Goal: Transaction & Acquisition: Purchase product/service

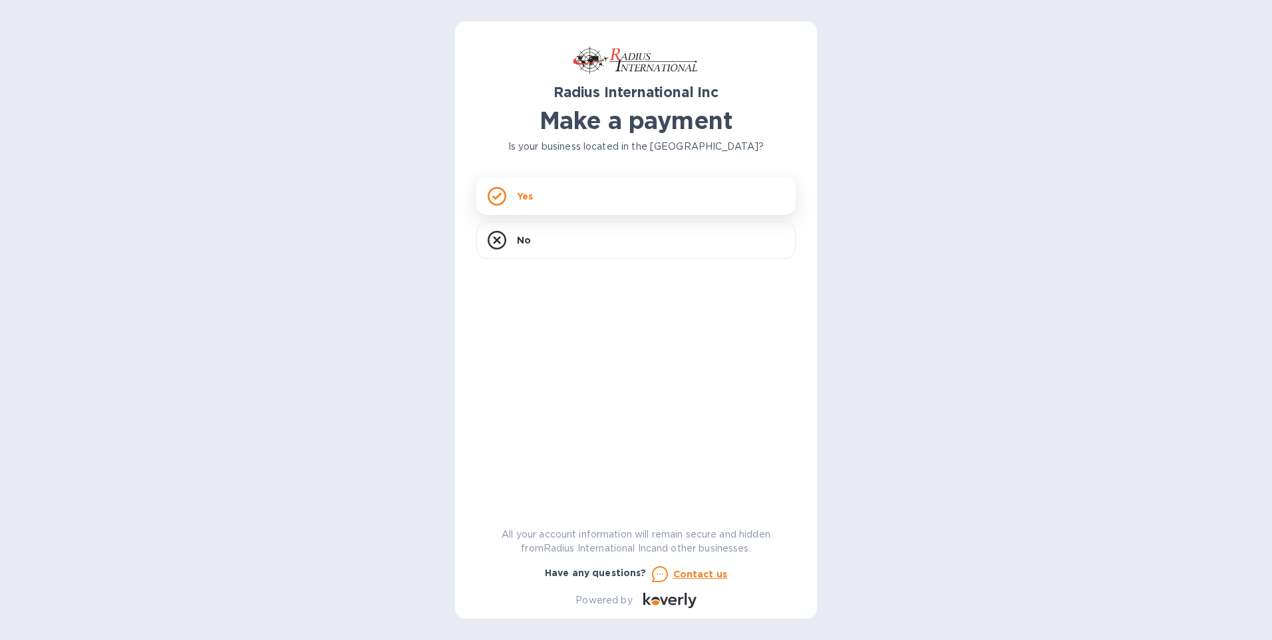
click at [536, 192] on div "Yes" at bounding box center [635, 196] width 319 height 37
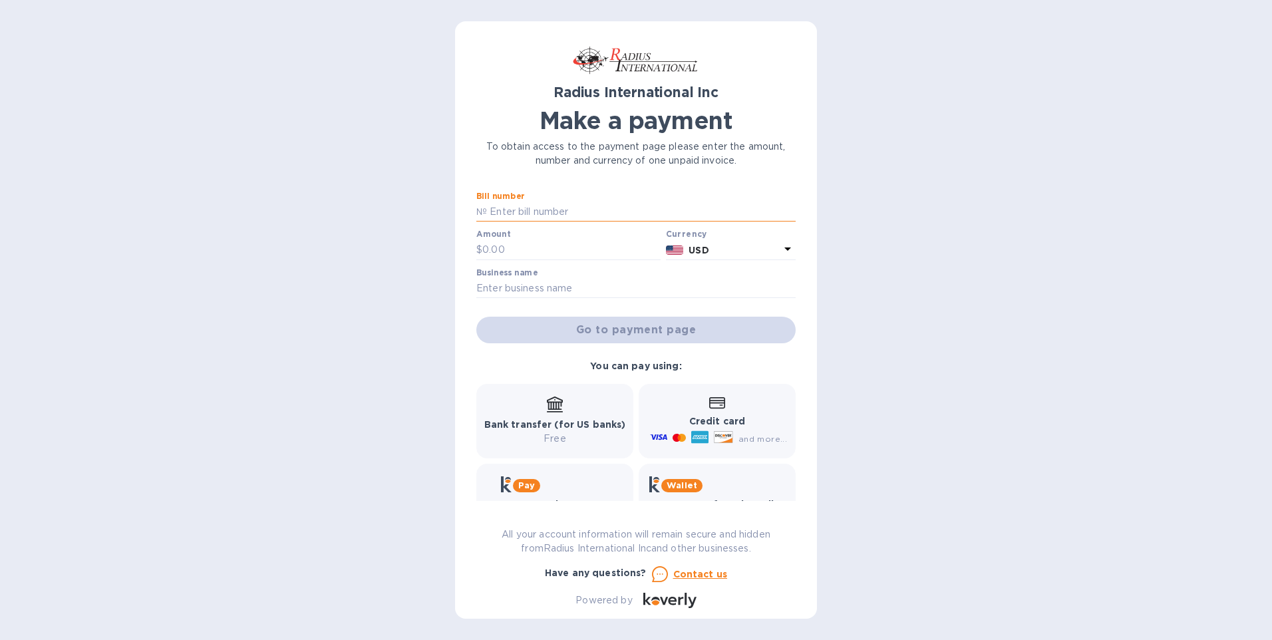
click at [527, 214] on input "text" at bounding box center [641, 212] width 309 height 20
type input "SSI00096513"
type input "195,512.06"
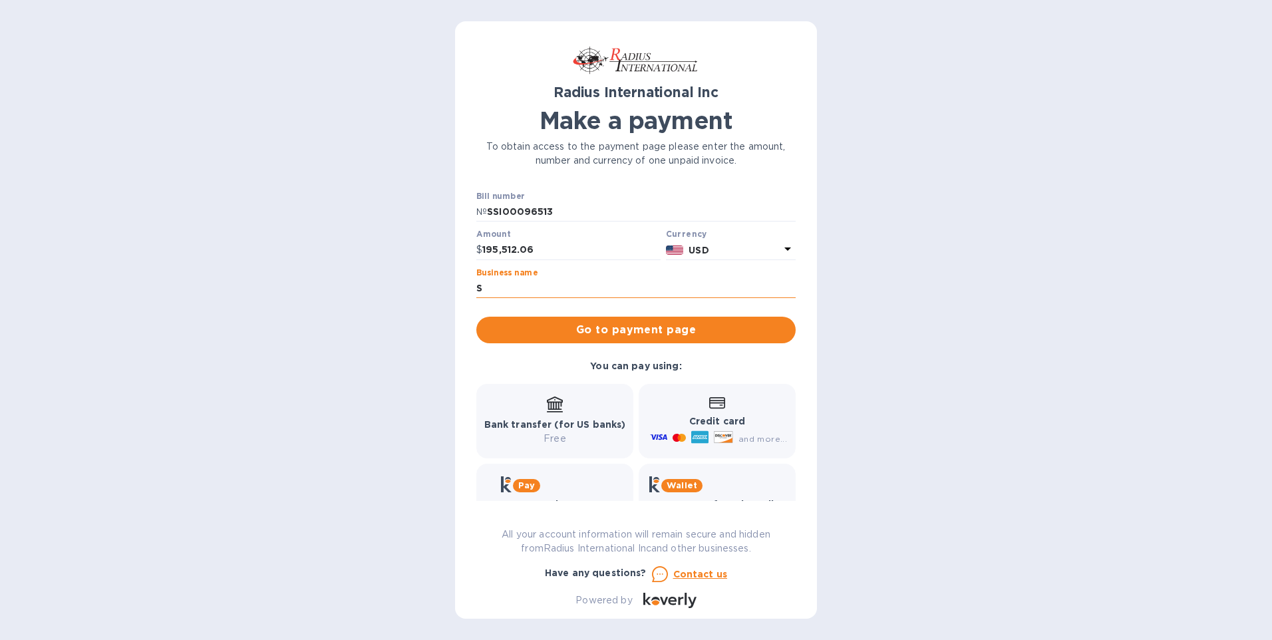
type input "[PERSON_NAME] ENGINEERING INC"
click at [310, 318] on div "Radius International Inc Make a payment To obtain access to the payment page pl…" at bounding box center [636, 320] width 1272 height 640
click at [537, 427] on b "Bank transfer (for US banks)" at bounding box center [555, 424] width 142 height 11
click at [516, 335] on span "Go to payment page" at bounding box center [636, 330] width 298 height 16
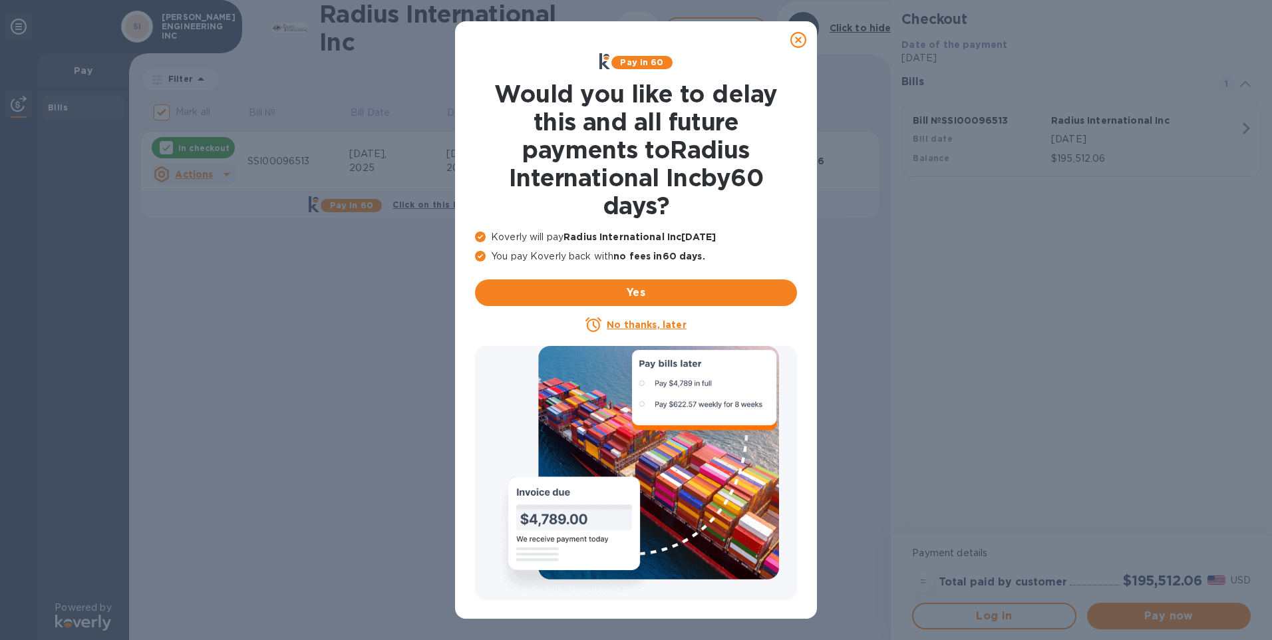
drag, startPoint x: 639, startPoint y: 325, endPoint x: 878, endPoint y: 71, distance: 348.2
click at [901, 78] on div "Pay in 60 Would you like to delay this and all future payments to Radius Intern…" at bounding box center [636, 320] width 1272 height 640
click at [795, 40] on icon at bounding box center [798, 40] width 16 height 16
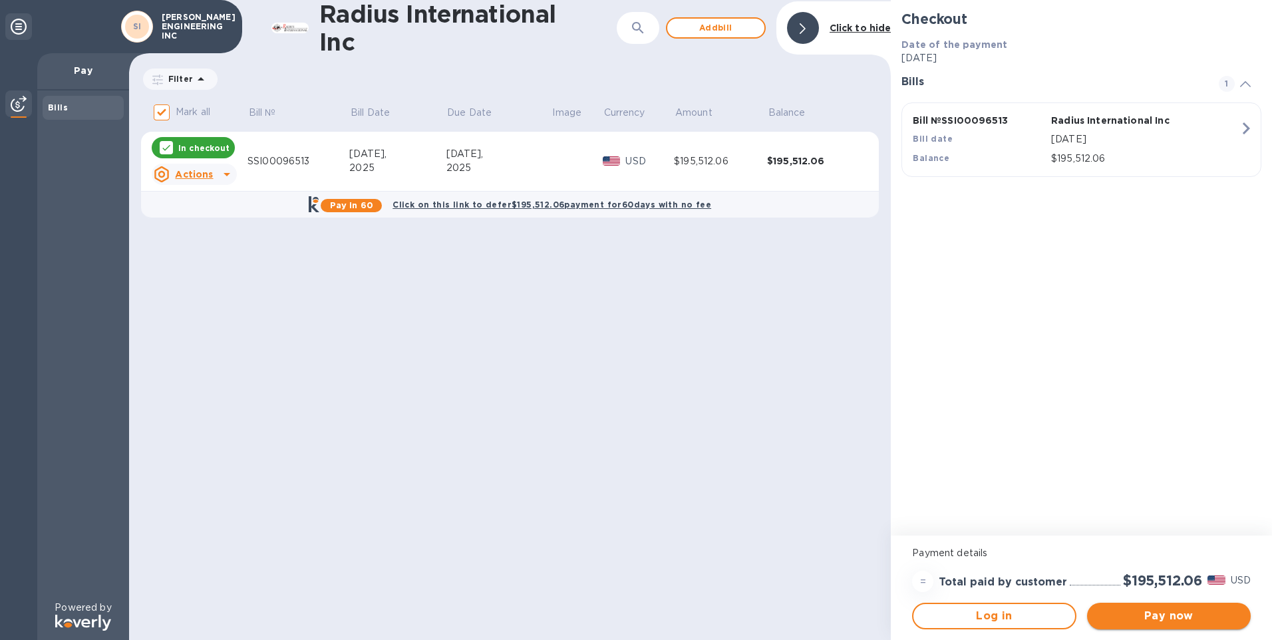
click at [1181, 611] on span "Pay now" at bounding box center [1168, 616] width 142 height 16
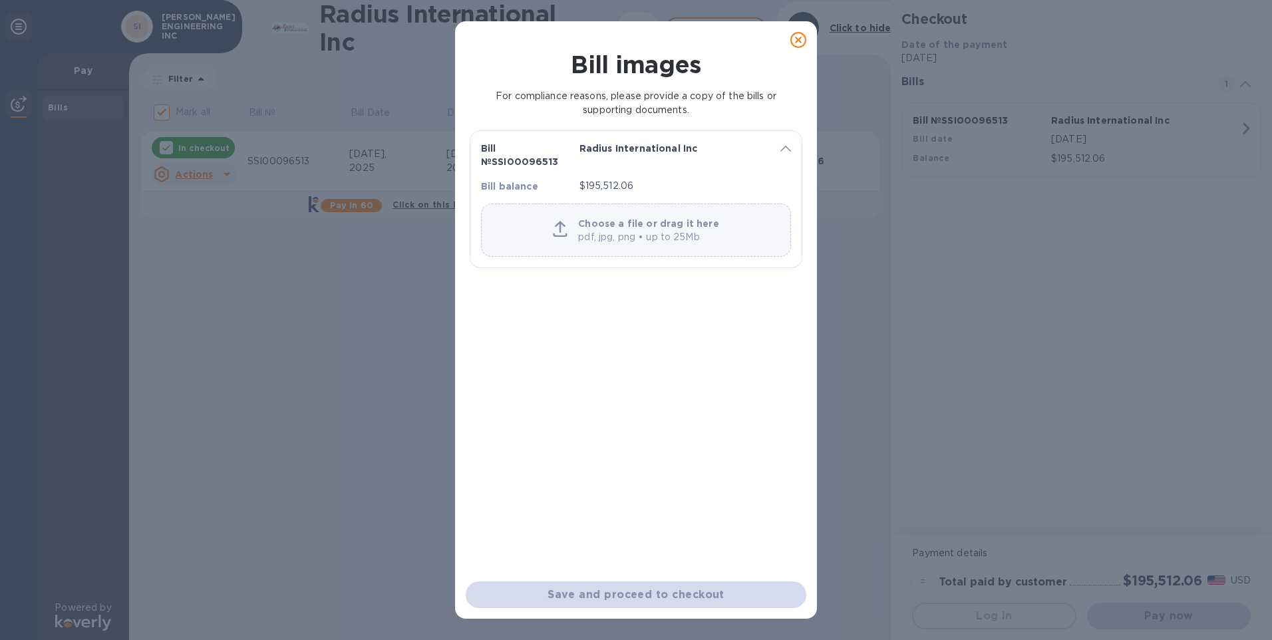
click at [637, 169] on div "Radius International Inc" at bounding box center [672, 154] width 196 height 37
click at [654, 238] on p "pdf, jpg, png • up to 25Mb" at bounding box center [648, 237] width 140 height 14
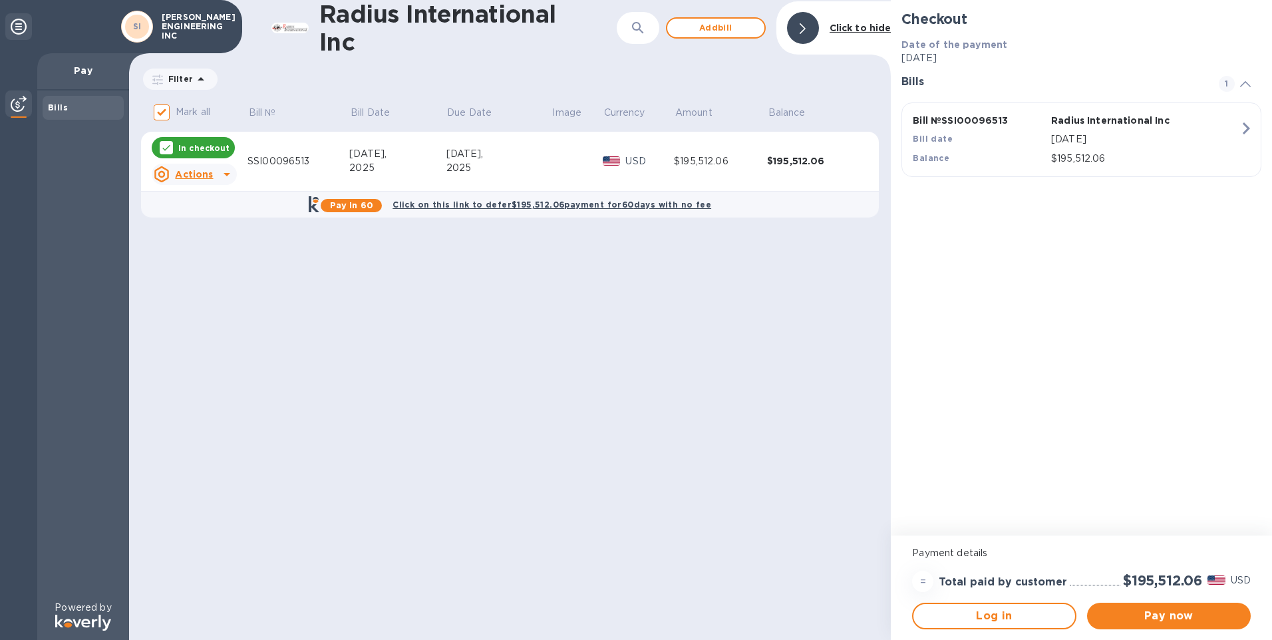
click at [201, 167] on div "Actions" at bounding box center [183, 174] width 59 height 16
click at [453, 331] on div at bounding box center [636, 320] width 1272 height 640
click at [1072, 156] on p "$195,512.06" at bounding box center [1145, 159] width 188 height 14
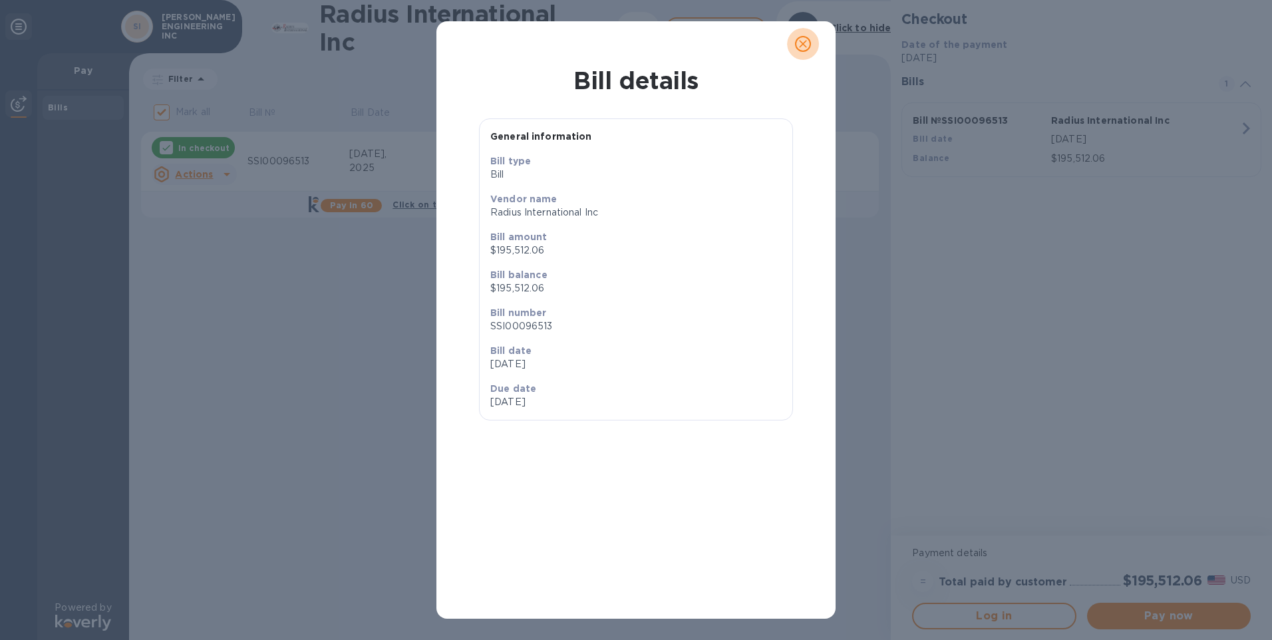
click at [818, 48] on button "close" at bounding box center [803, 44] width 32 height 32
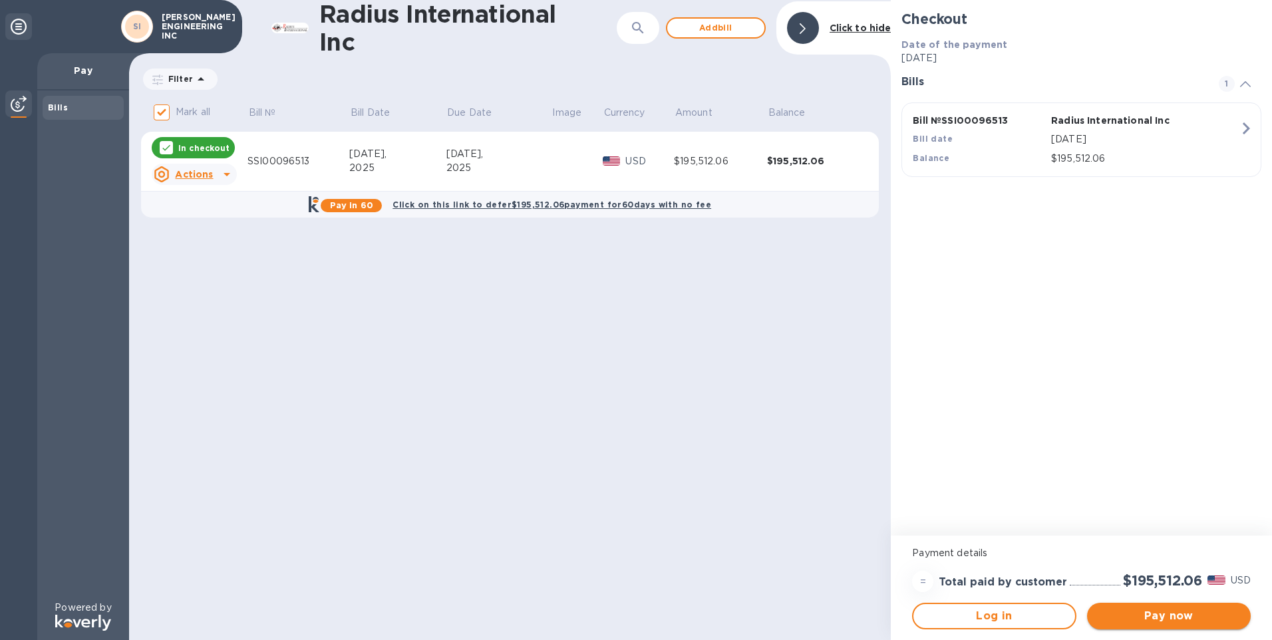
click at [1146, 613] on span "Pay now" at bounding box center [1168, 616] width 142 height 16
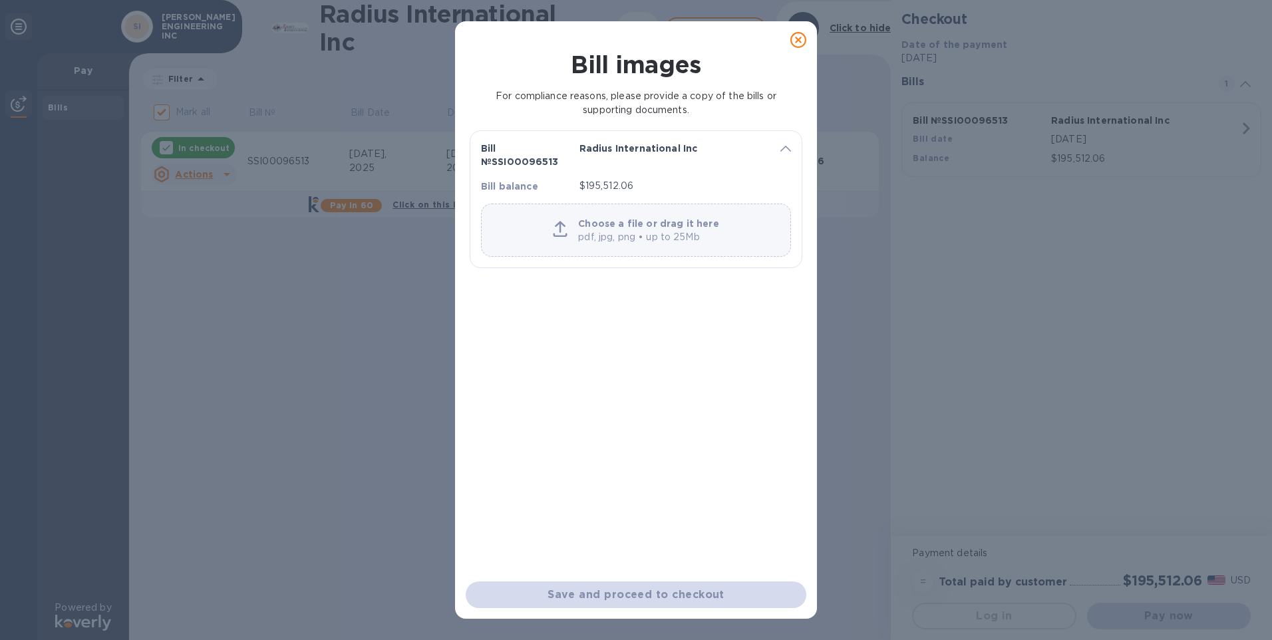
click at [685, 591] on div "Save and proceed to checkout" at bounding box center [636, 594] width 341 height 27
click at [664, 166] on div "Radius International Inc" at bounding box center [672, 154] width 196 height 37
click at [670, 245] on div "Choose a file or drag it here pdf, jpg, png • up to 25Mb" at bounding box center [648, 230] width 151 height 38
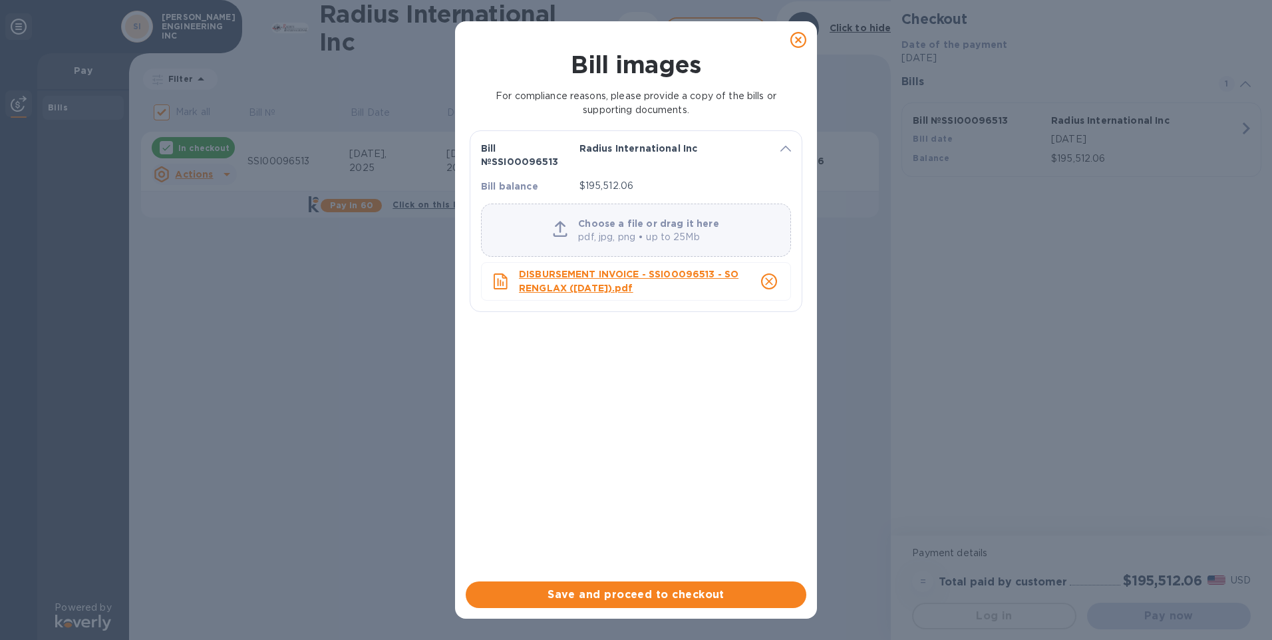
click at [619, 294] on p "DISBURSEMENT INVOICE - SSI00096513 - SORENGLAX ([DATE]).pdf" at bounding box center [630, 281] width 223 height 28
click at [708, 599] on span "Save and proceed to checkout" at bounding box center [635, 595] width 319 height 16
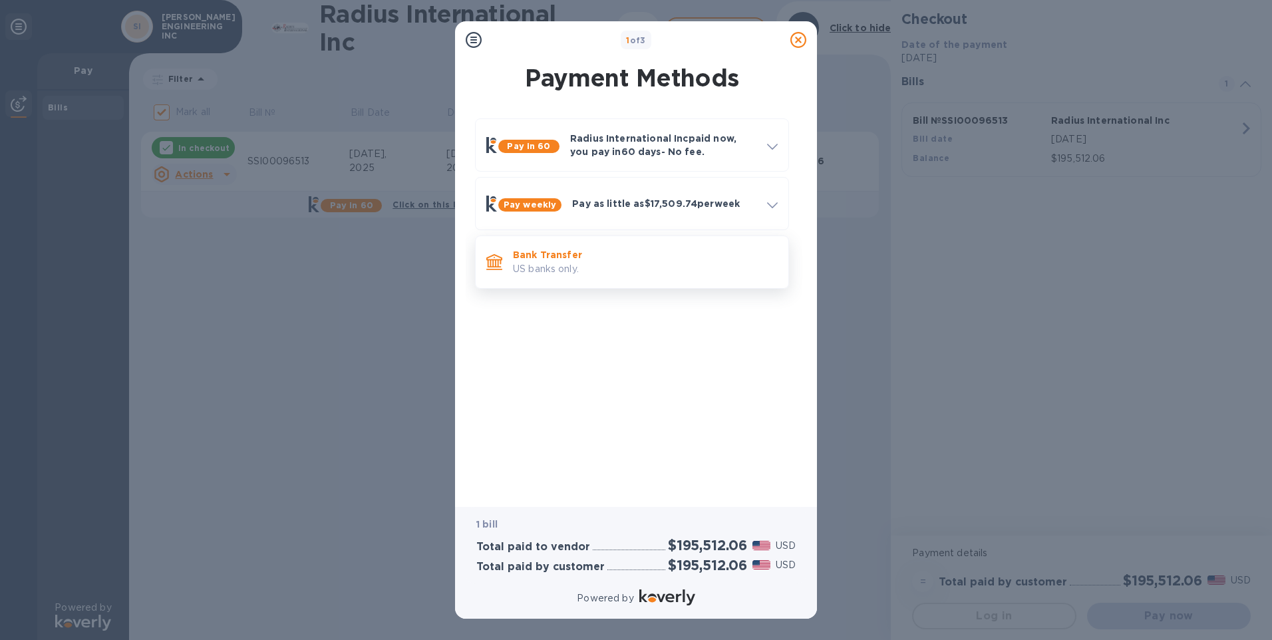
click at [662, 257] on p "Bank Transfer" at bounding box center [645, 254] width 265 height 13
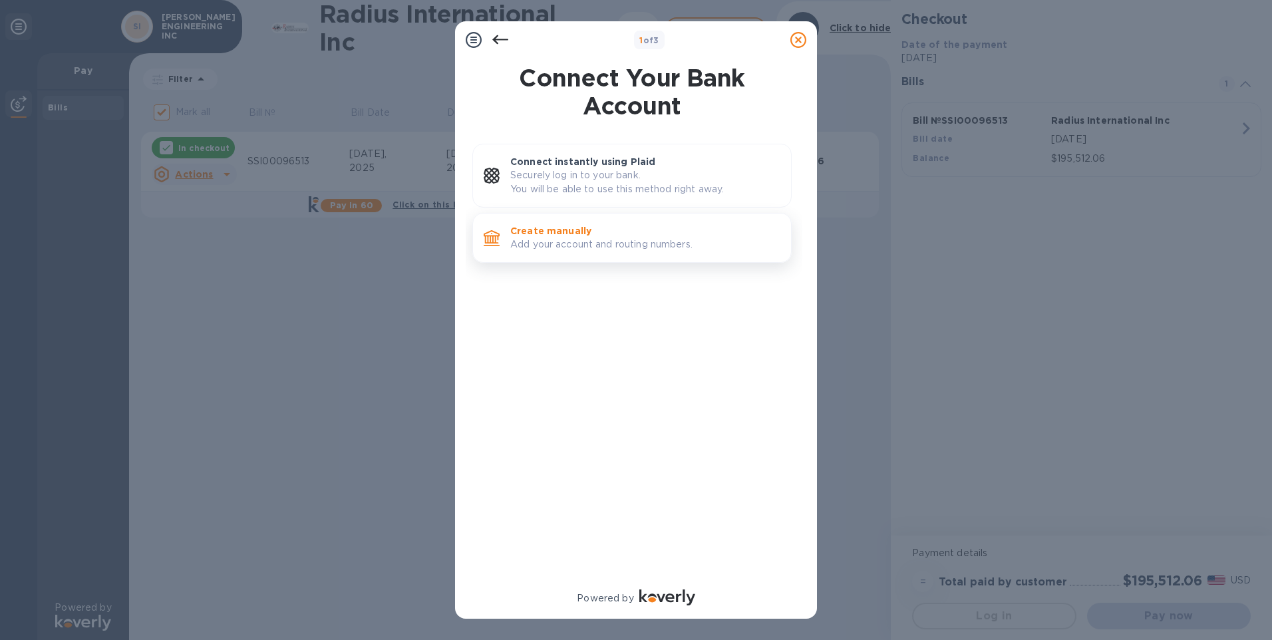
click at [654, 247] on p "Add your account and routing numbers." at bounding box center [645, 244] width 270 height 14
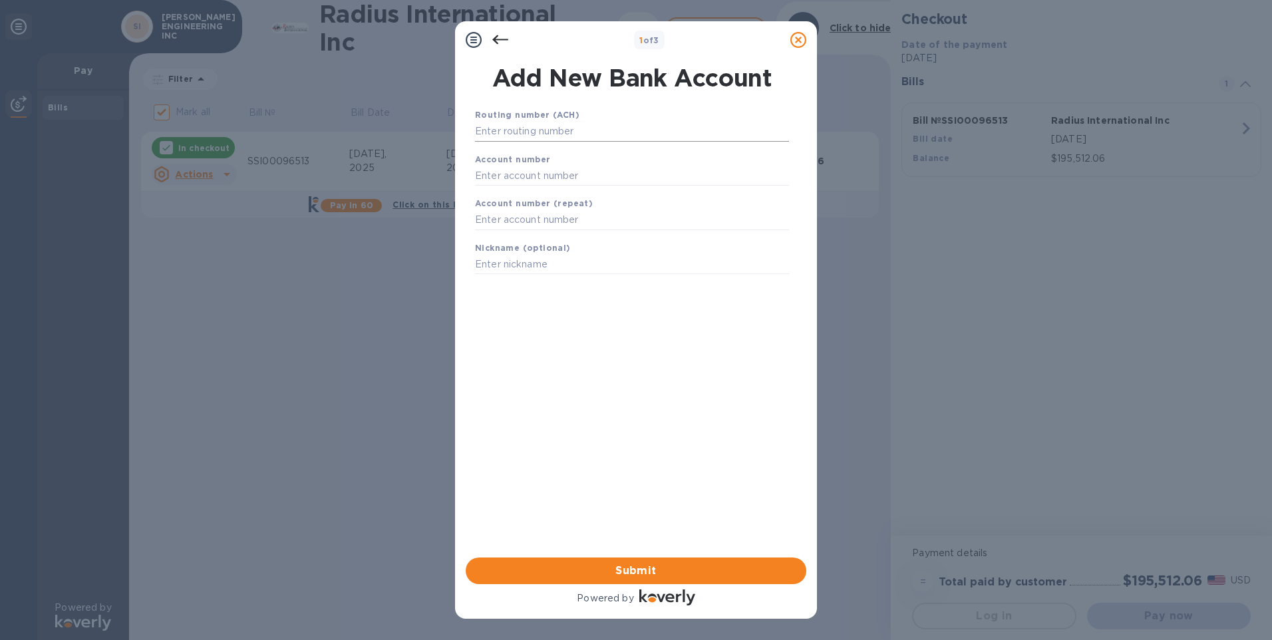
click at [567, 131] on input "text" at bounding box center [632, 132] width 314 height 20
type input "042000314"
type input "07029117202"
drag, startPoint x: 537, startPoint y: 202, endPoint x: 531, endPoint y: 191, distance: 13.1
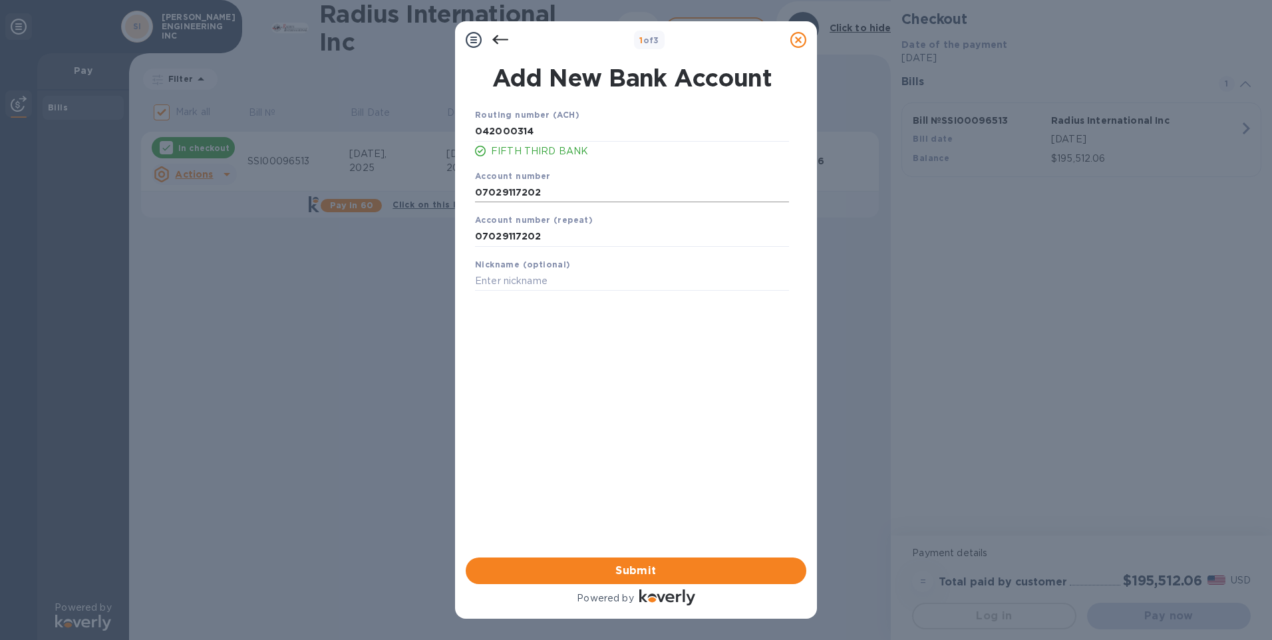
click at [537, 201] on input "07029117202" at bounding box center [632, 192] width 314 height 20
click at [531, 191] on input "07029117202" at bounding box center [632, 192] width 314 height 20
click at [522, 235] on input "07029117202" at bounding box center [632, 237] width 314 height 20
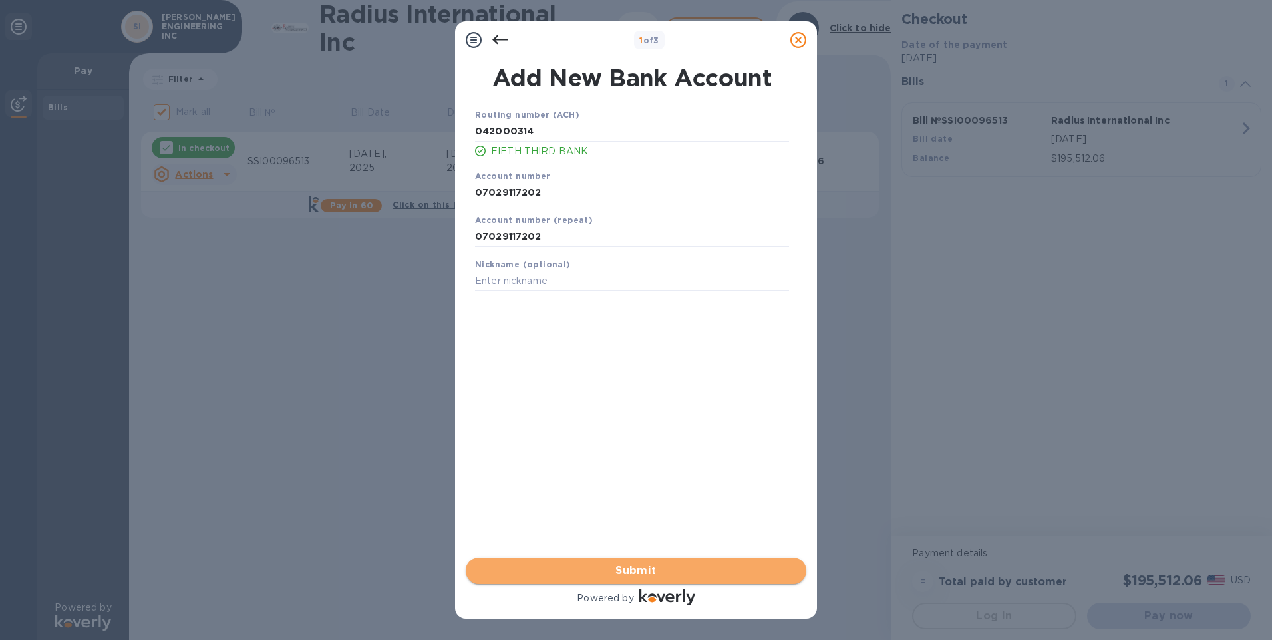
click at [773, 565] on span "Submit" at bounding box center [635, 571] width 319 height 16
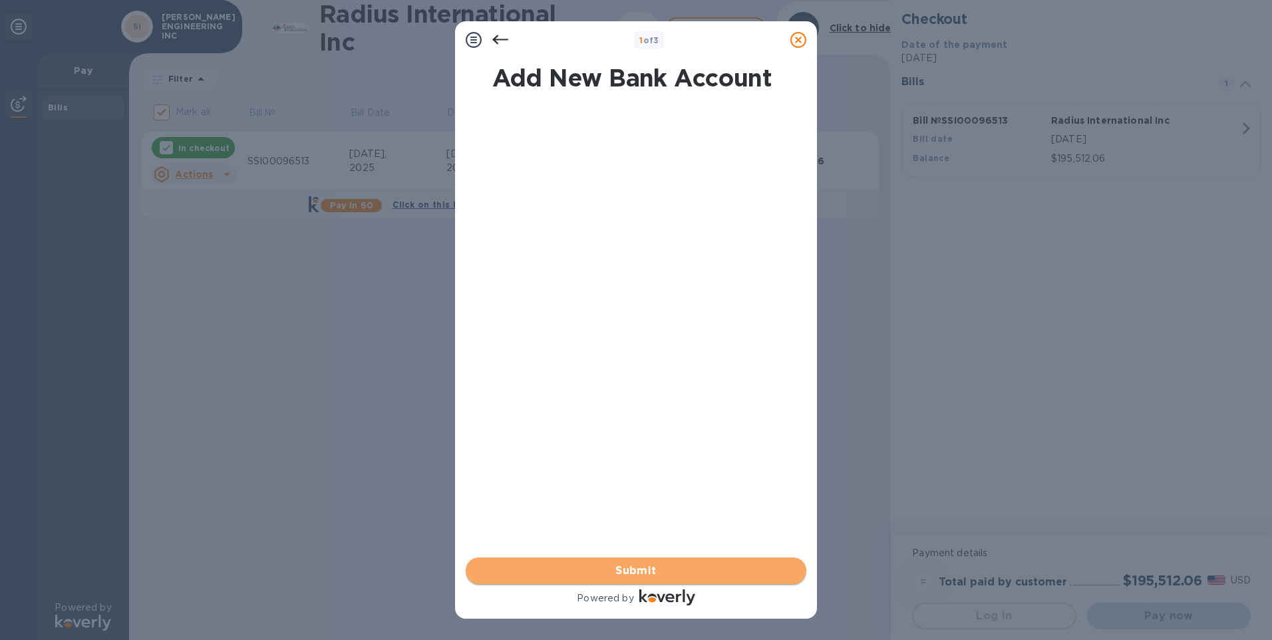
click at [678, 571] on span "Submit" at bounding box center [635, 571] width 319 height 16
